Goal: Information Seeking & Learning: Compare options

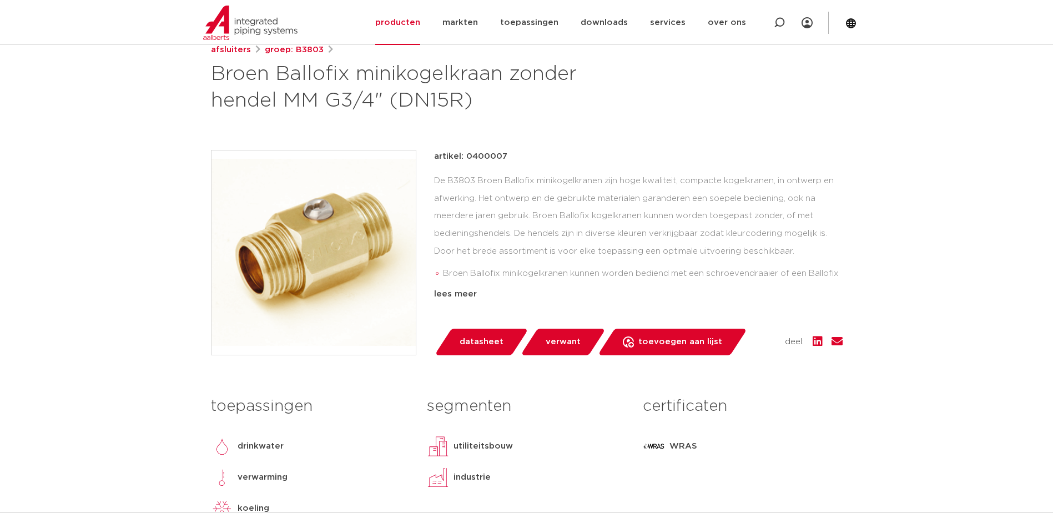
scroll to position [111, 0]
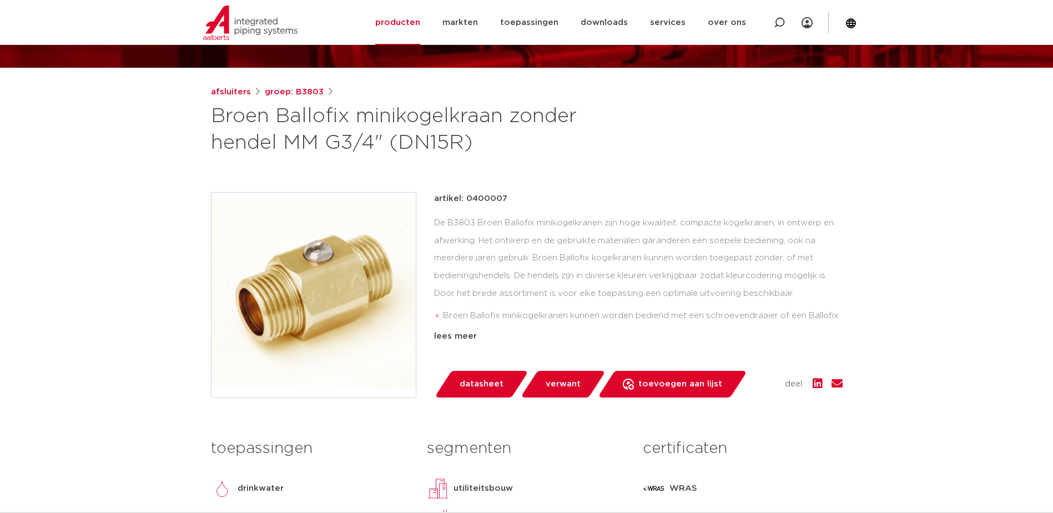
drag, startPoint x: 465, startPoint y: 200, endPoint x: 517, endPoint y: 195, distance: 52.4
click at [517, 195] on div "artikel: 0400007" at bounding box center [638, 198] width 408 height 13
copy p "0400007"
click at [464, 211] on div "artikel: 0400007 De B3803 Broen Ballofix minikogelkranen zijn hoge kwaliteit, c…" at bounding box center [638, 267] width 408 height 151
drag, startPoint x: 465, startPoint y: 198, endPoint x: 509, endPoint y: 204, distance: 44.3
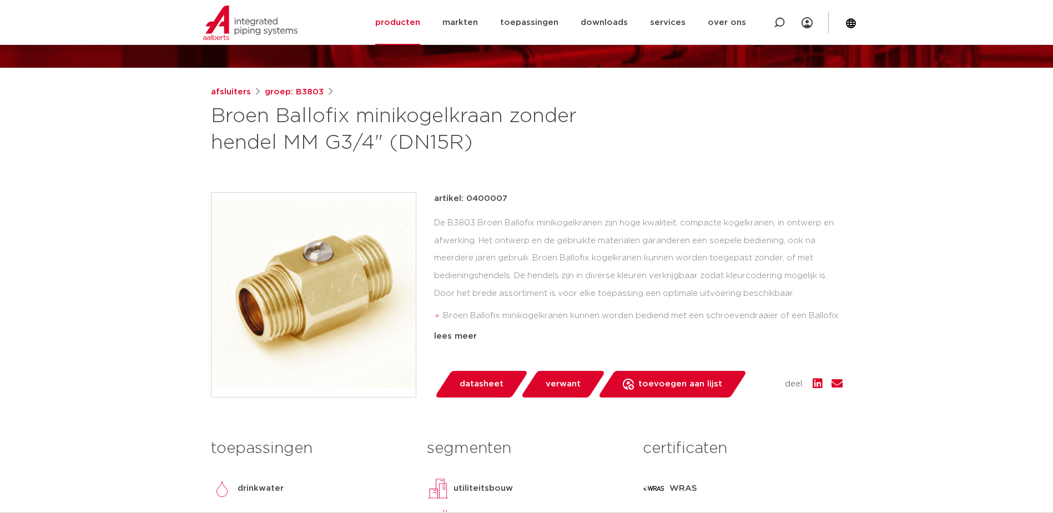
click at [509, 204] on div "artikel: 0400007" at bounding box center [638, 198] width 408 height 13
copy p "0400007"
click at [230, 93] on link "afsluiters" at bounding box center [231, 91] width 40 height 13
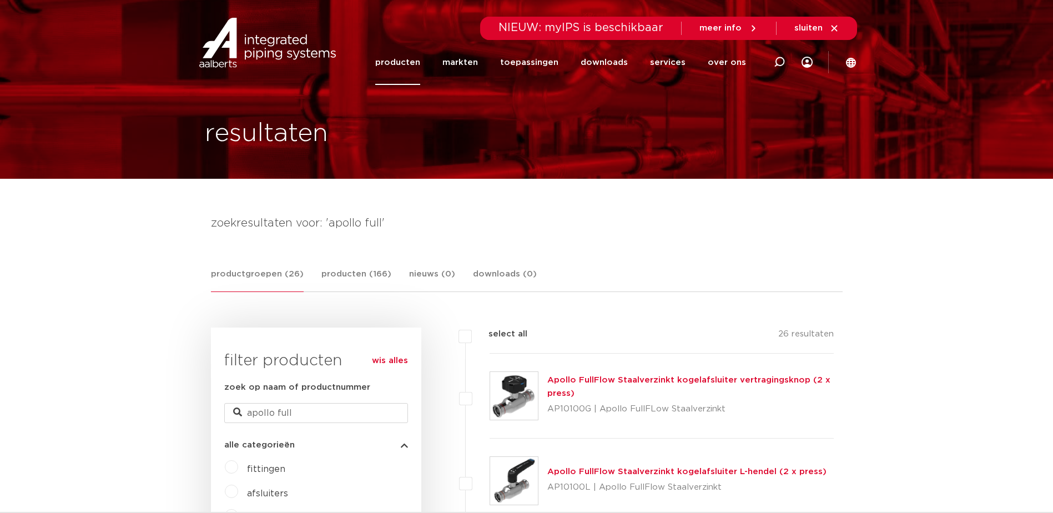
click at [263, 55] on img at bounding box center [267, 43] width 142 height 50
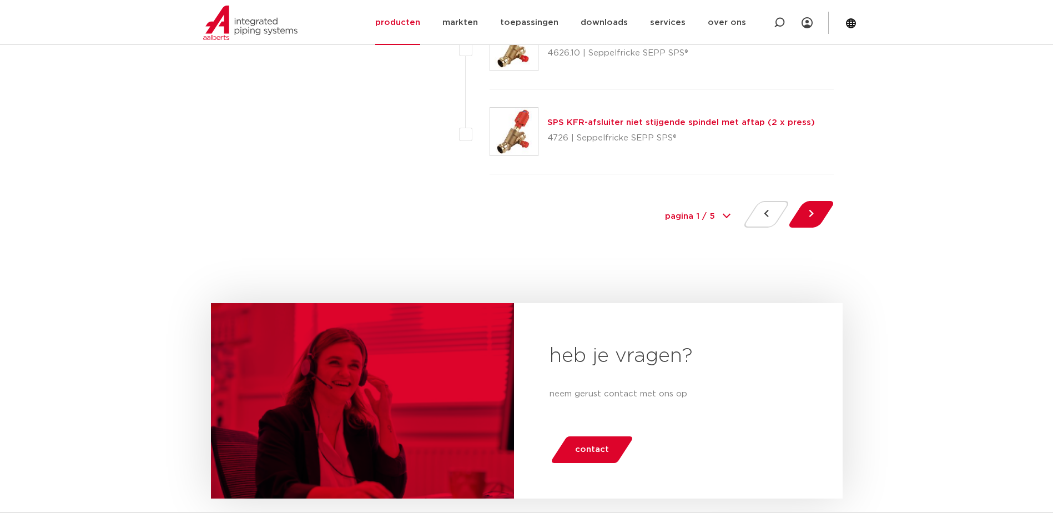
scroll to position [5161, 0]
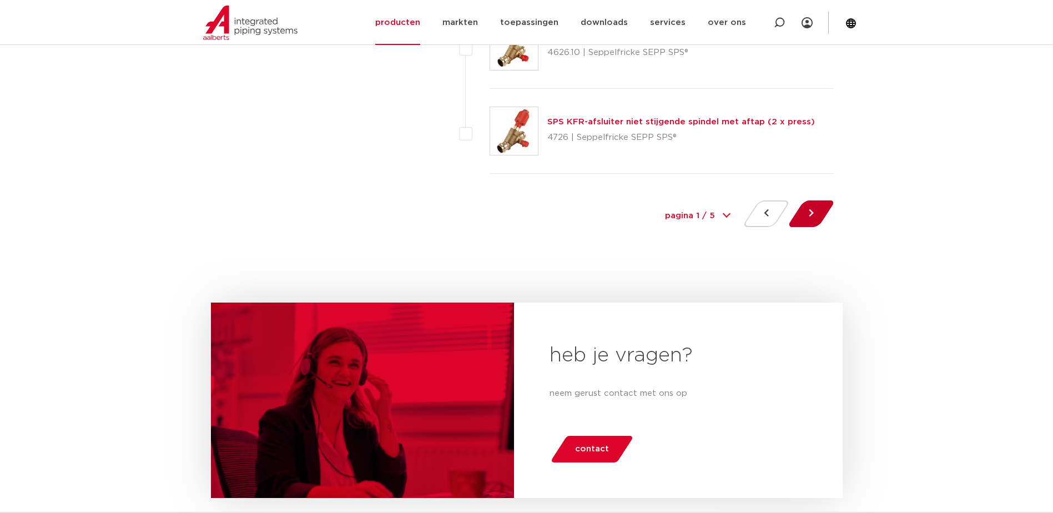
click at [802, 214] on button at bounding box center [811, 213] width 32 height 27
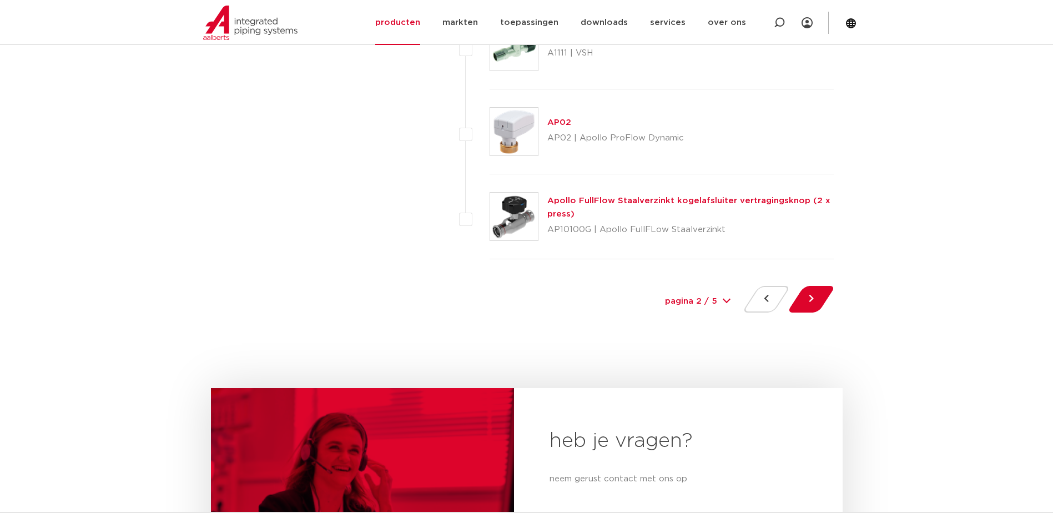
scroll to position [5217, 0]
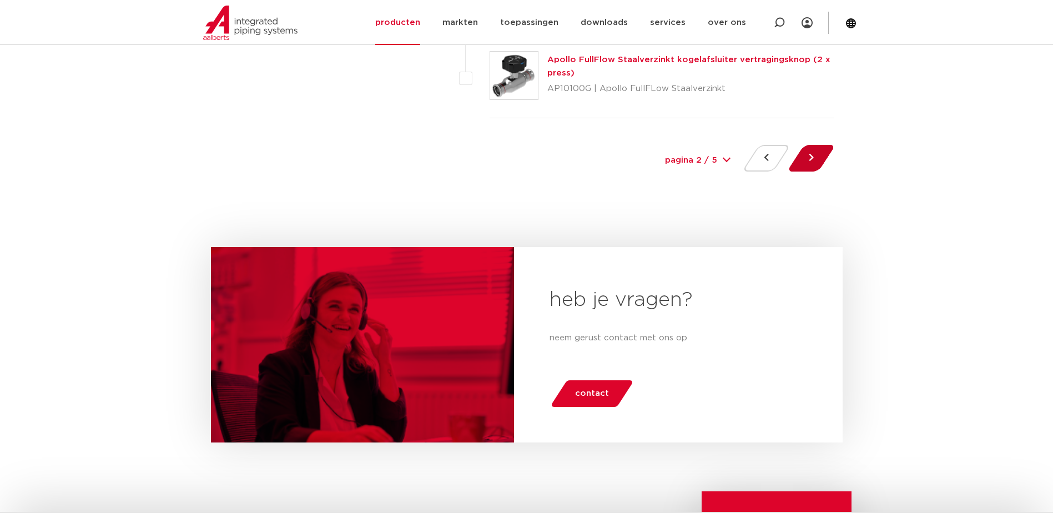
click at [815, 159] on button at bounding box center [811, 158] width 32 height 27
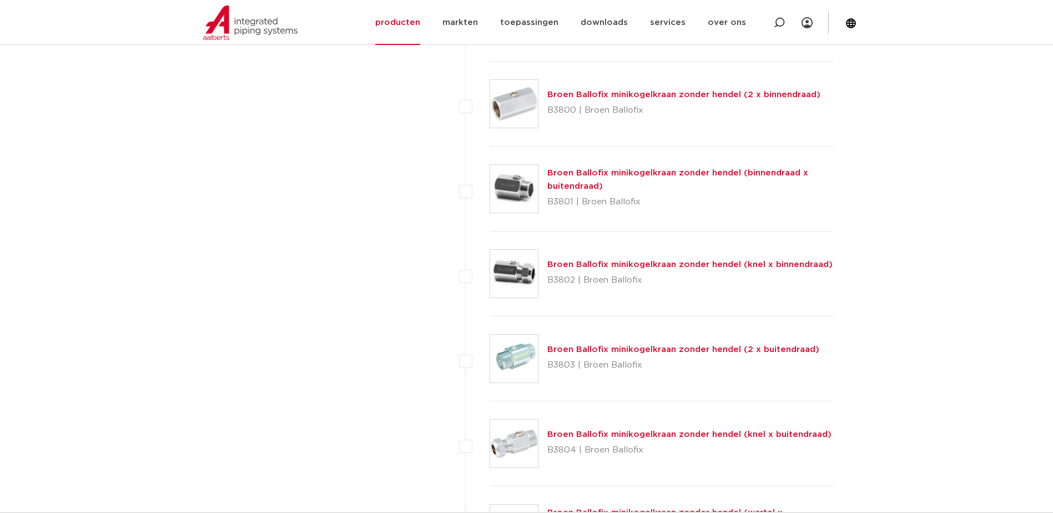
scroll to position [2442, 0]
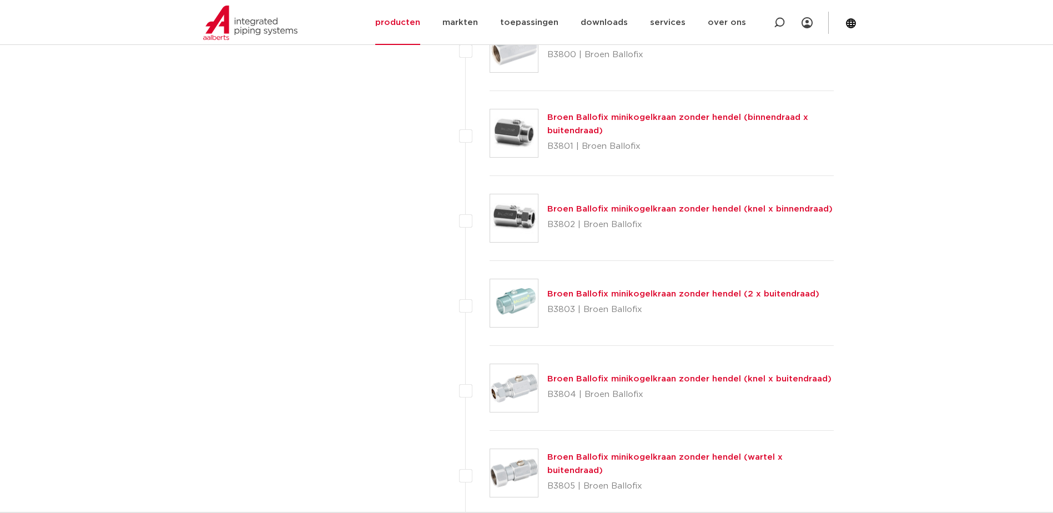
click at [632, 294] on link "Broen Ballofix minikogelkraan zonder hendel (2 x buitendraad)" at bounding box center [683, 294] width 272 height 8
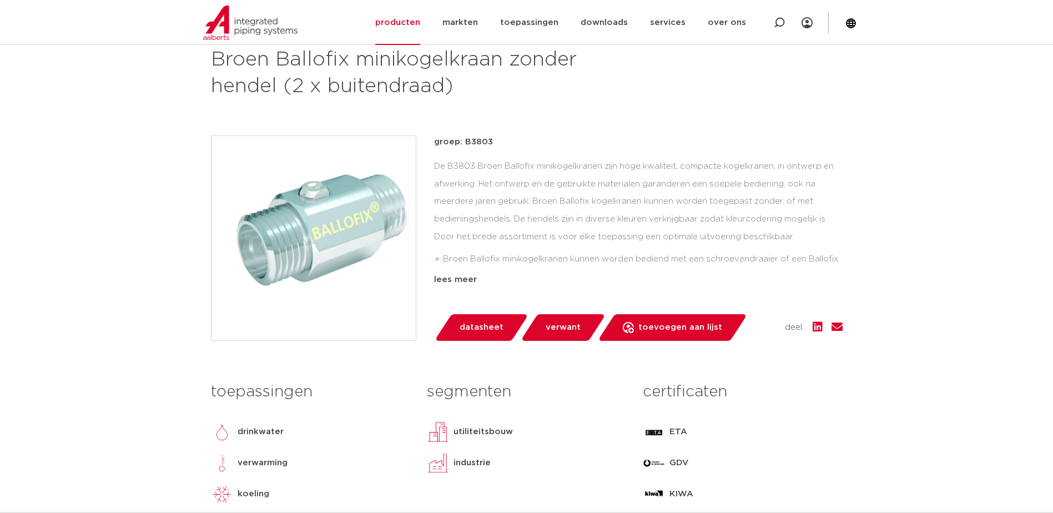
scroll to position [166, 0]
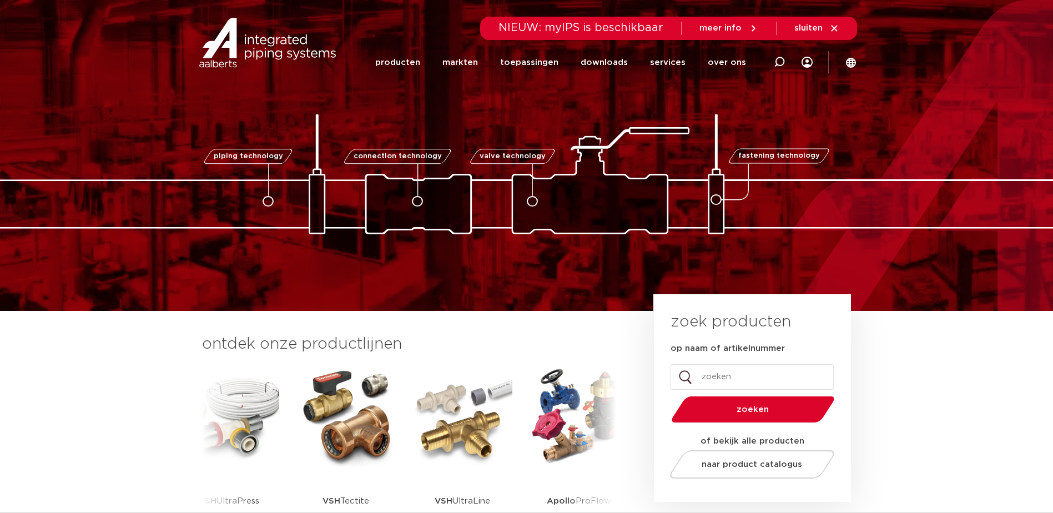
click at [709, 369] on input "op naam of artikelnummer" at bounding box center [751, 377] width 163 height 26
type input "apollo"
click at [667, 395] on button "zoeken" at bounding box center [753, 409] width 172 height 28
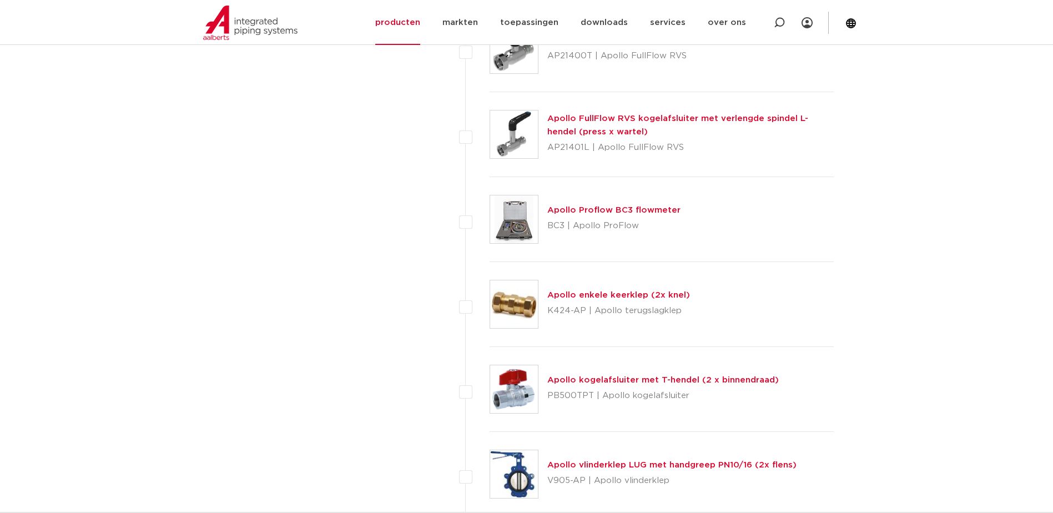
scroll to position [2997, 0]
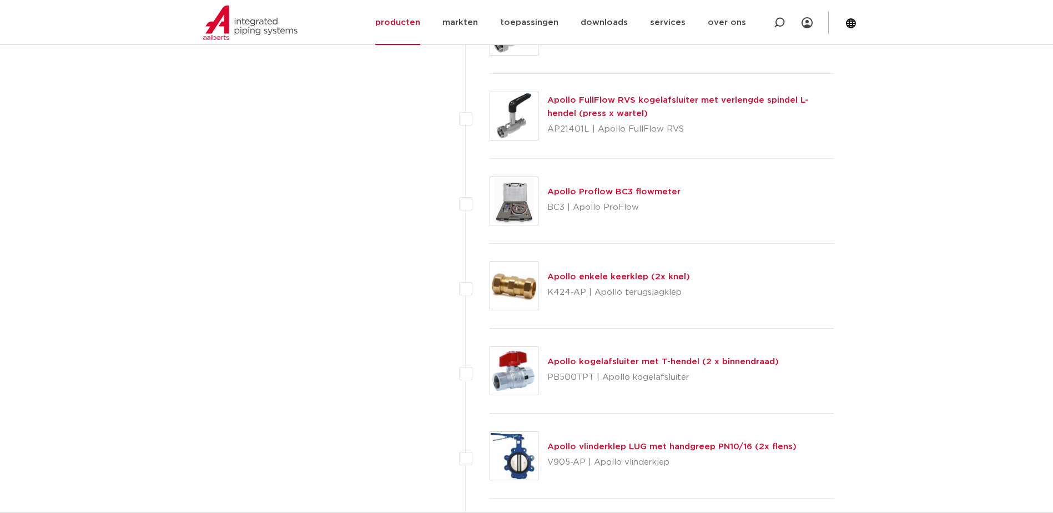
click at [593, 363] on link "Apollo kogelafsluiter met T-hendel (2 x binnendraad)" at bounding box center [662, 361] width 231 height 8
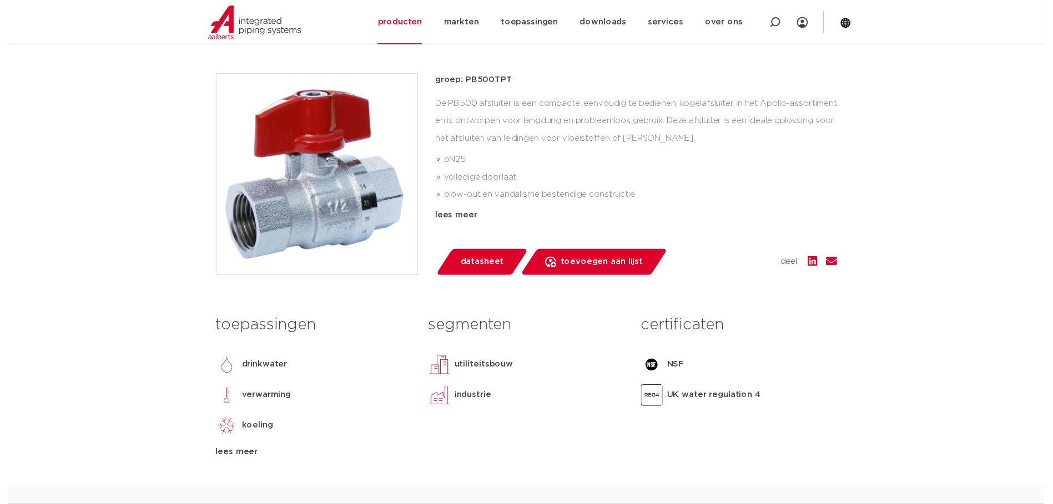
scroll to position [222, 0]
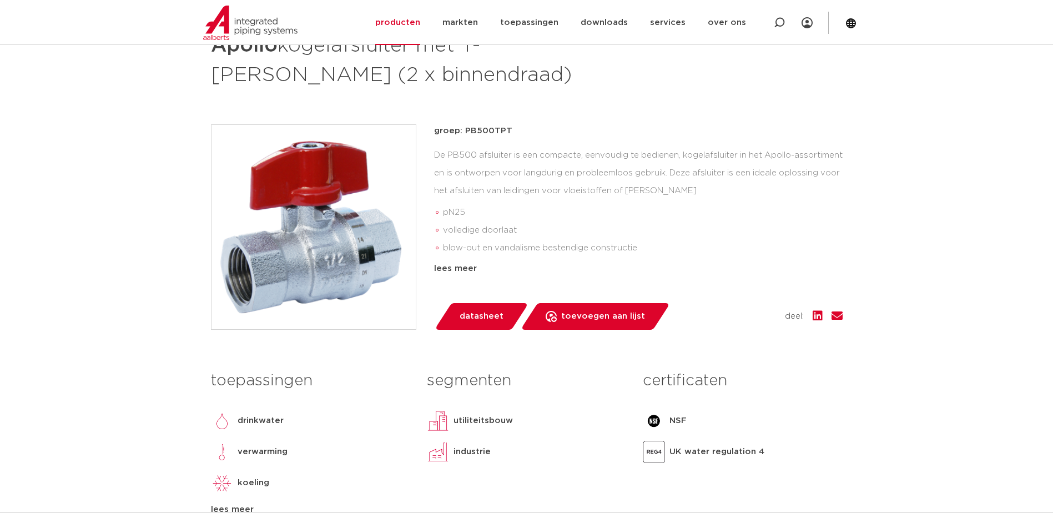
click at [468, 318] on span "datasheet" at bounding box center [482, 316] width 44 height 18
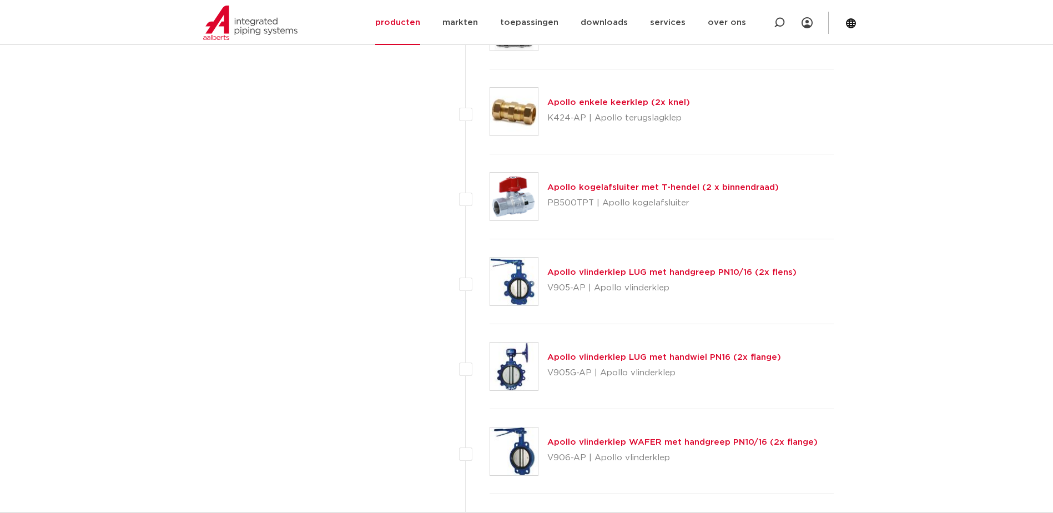
scroll to position [3163, 0]
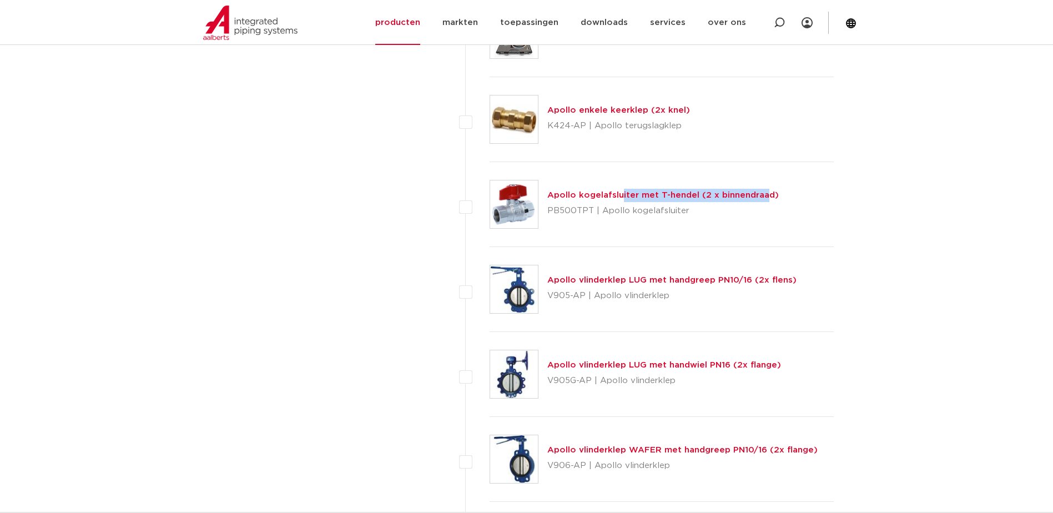
drag, startPoint x: 546, startPoint y: 196, endPoint x: 688, endPoint y: 196, distance: 142.1
click at [689, 196] on div "Apollo kogelafsluiter met T-hendel (2 x binnendraad) PB500TPT | Apollo kogelafs…" at bounding box center [661, 204] width 345 height 85
copy link "Apollo kogelafsluiter met T-hende"
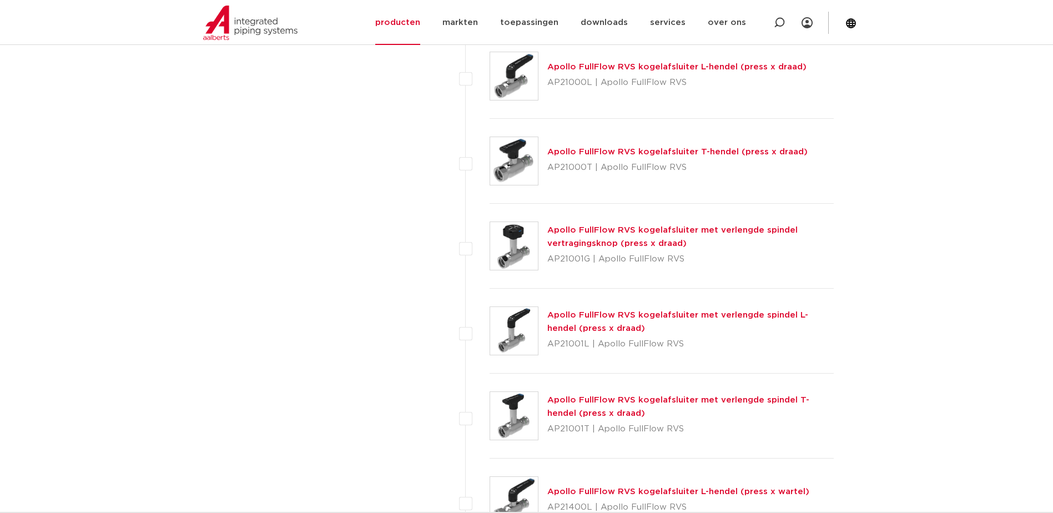
scroll to position [2442, 0]
click at [264, 37] on img at bounding box center [250, 23] width 94 height 34
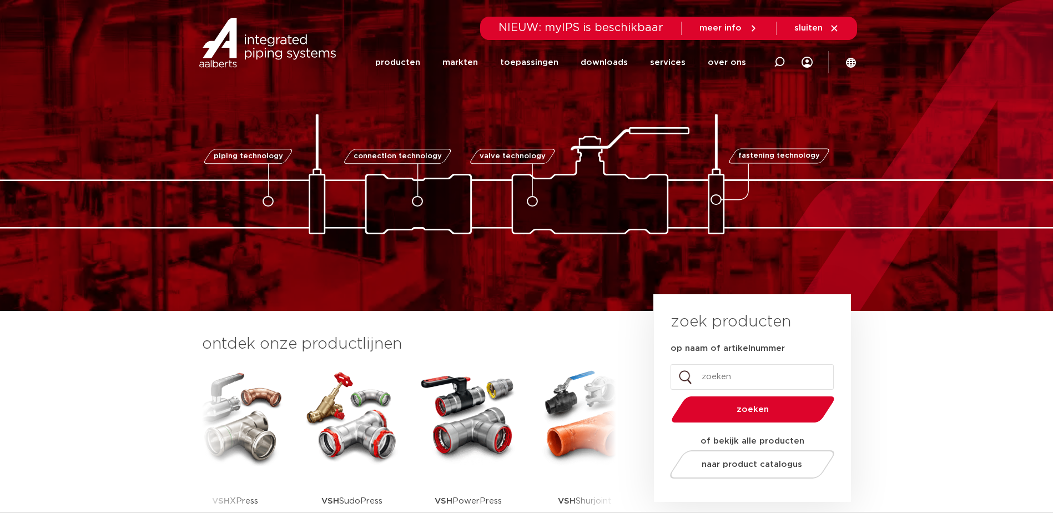
click at [713, 382] on input "op naam of artikelnummer" at bounding box center [751, 377] width 163 height 26
paste input "Apollo kogelafsluiter met T-hende"
type input "Apollo kogelafsluiter met T-hendel"
click at [667, 395] on button "zoeken" at bounding box center [753, 409] width 172 height 28
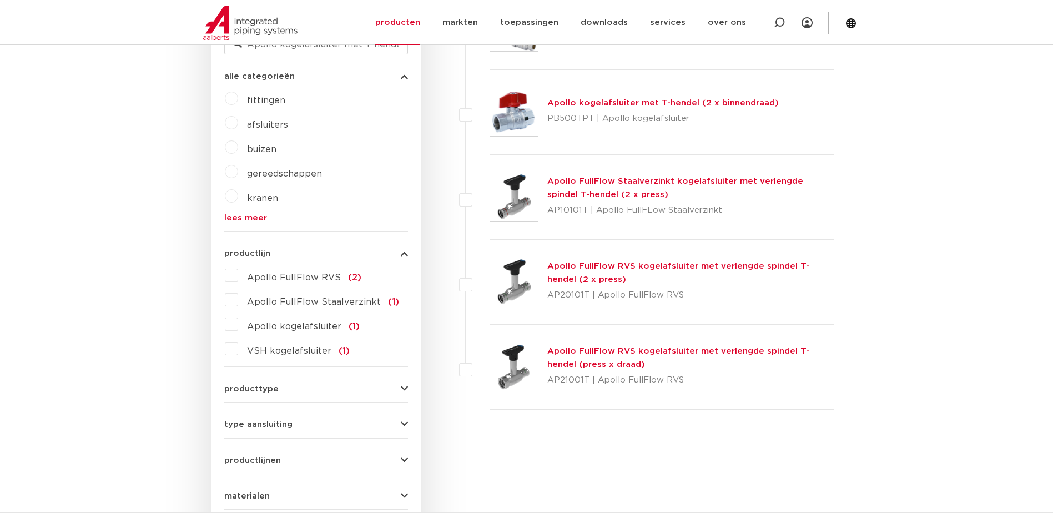
scroll to position [147, 0]
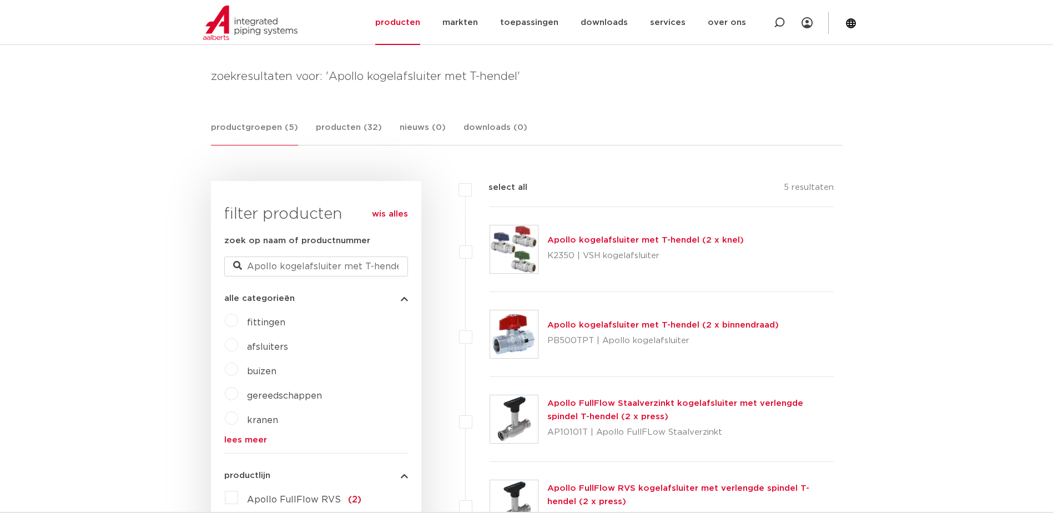
click at [489, 243] on label at bounding box center [489, 243] width 0 height 0
checkbox input "true"
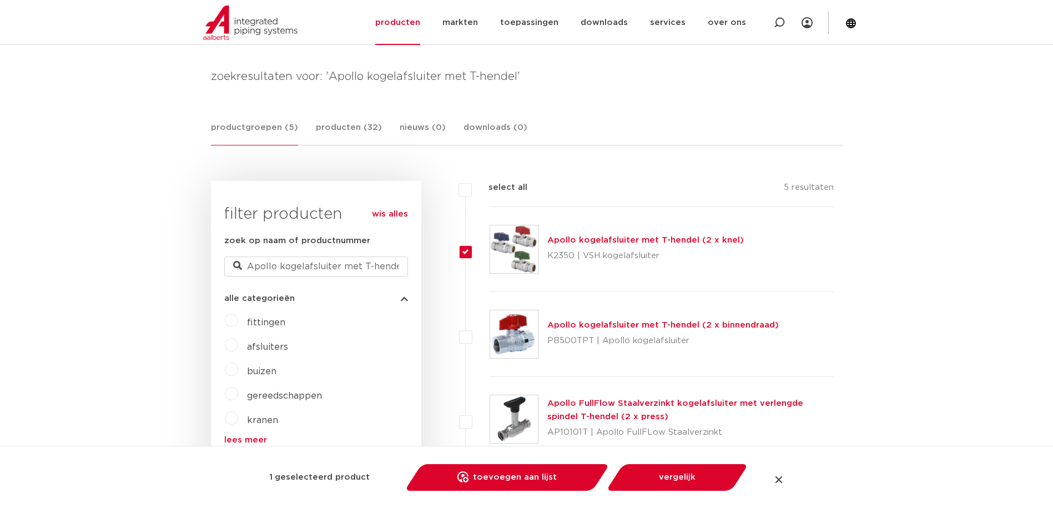
click at [489, 328] on label at bounding box center [489, 328] width 0 height 0
checkbox input "true"
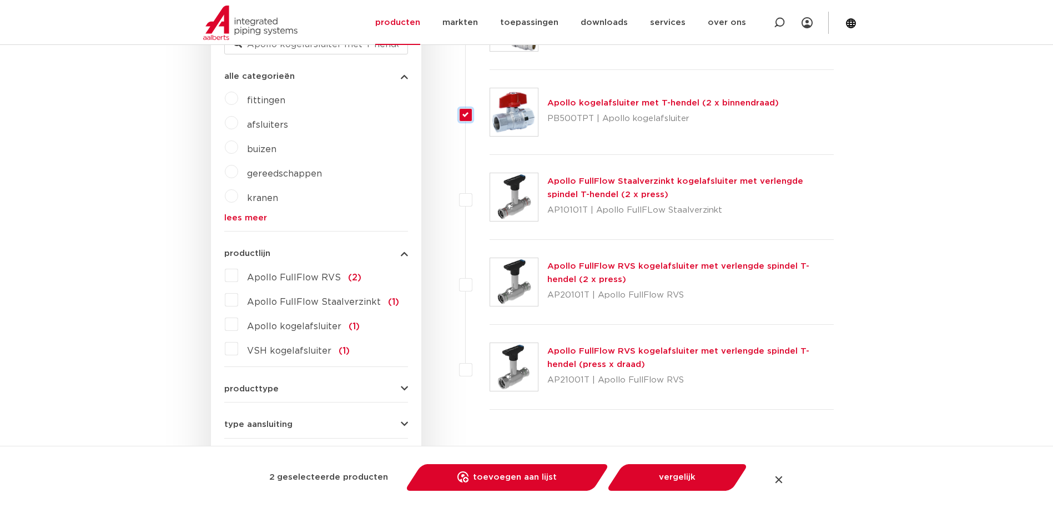
scroll to position [55, 0]
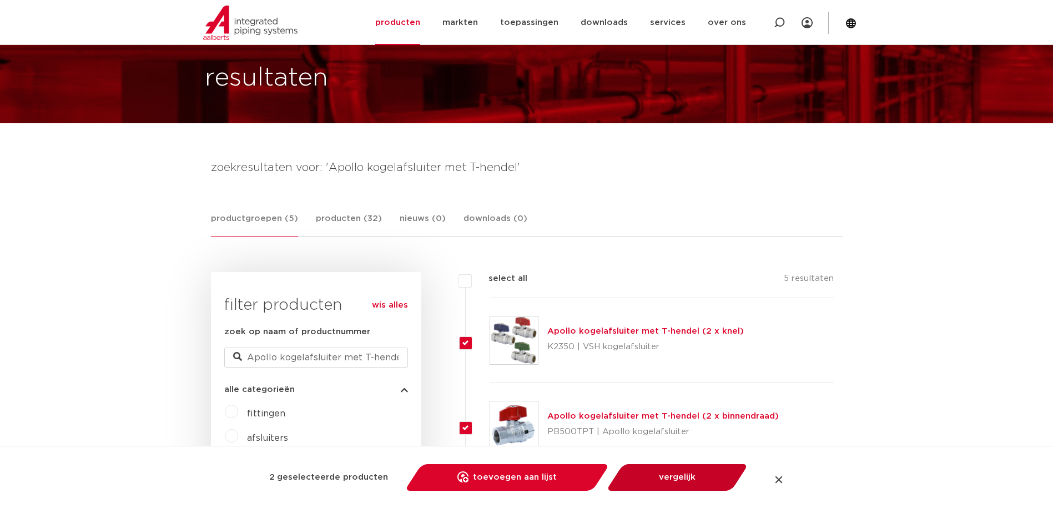
click at [682, 473] on link "vergelijk" at bounding box center [676, 477] width 125 height 27
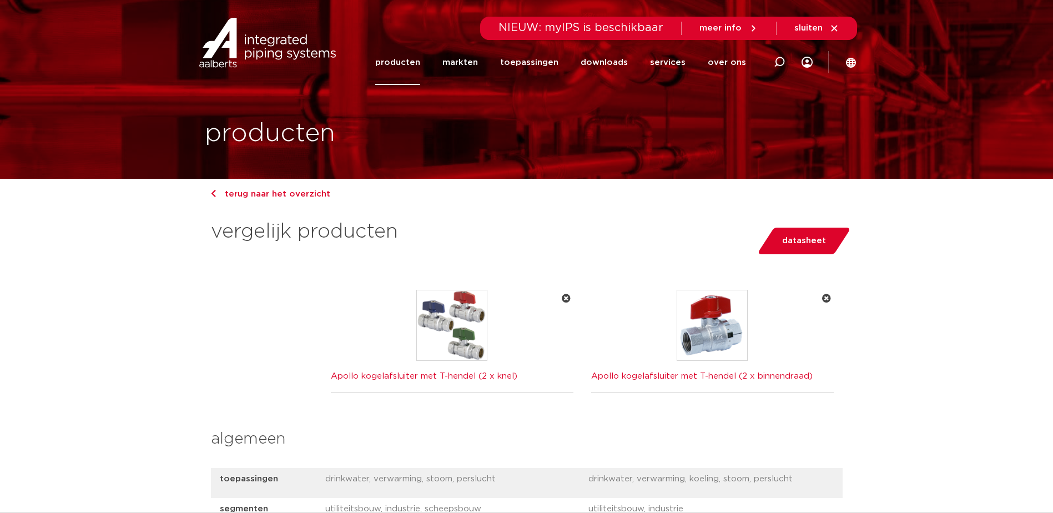
click at [445, 376] on link "Apollo kogelafsluiter met T-hendel (2 x knel)" at bounding box center [424, 376] width 186 height 8
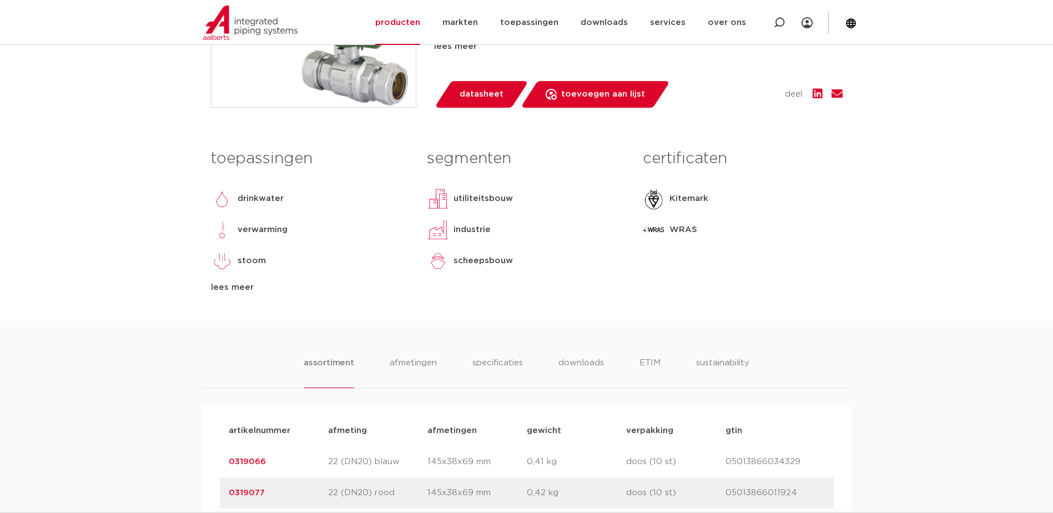
scroll to position [499, 0]
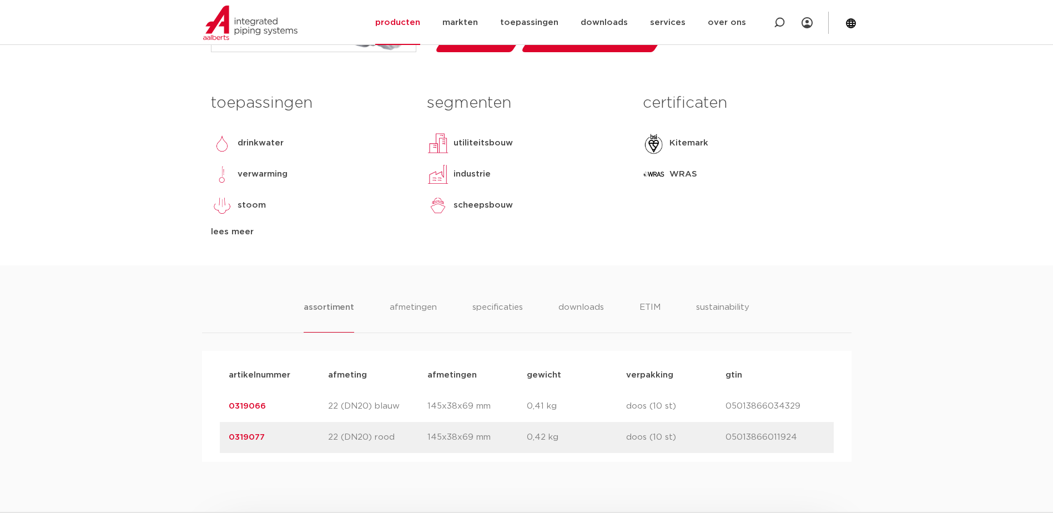
click at [255, 408] on link "0319066" at bounding box center [247, 406] width 37 height 8
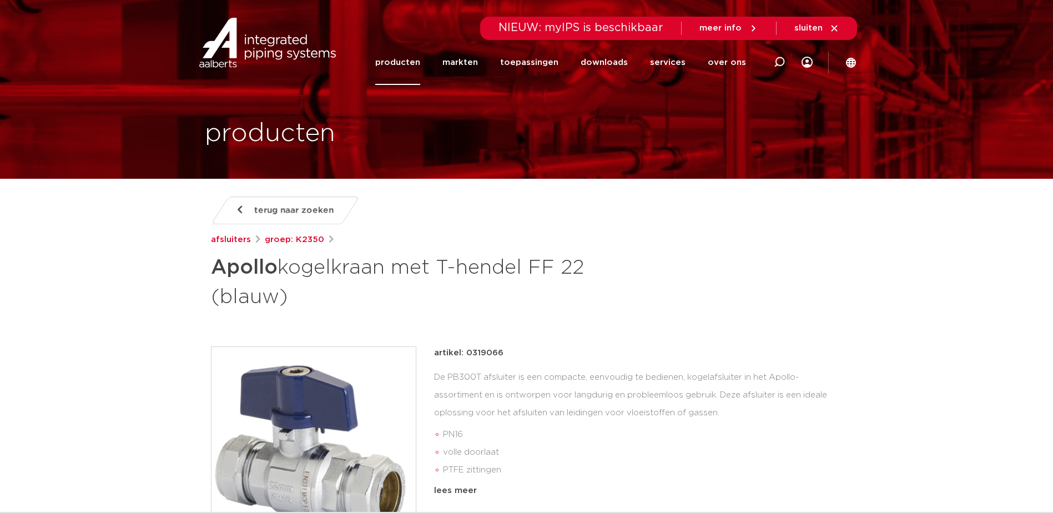
drag, startPoint x: 466, startPoint y: 349, endPoint x: 503, endPoint y: 353, distance: 38.0
click at [503, 353] on div "artikel: 0319066" at bounding box center [638, 352] width 408 height 13
copy p "0319066"
